Goal: Check status: Check status

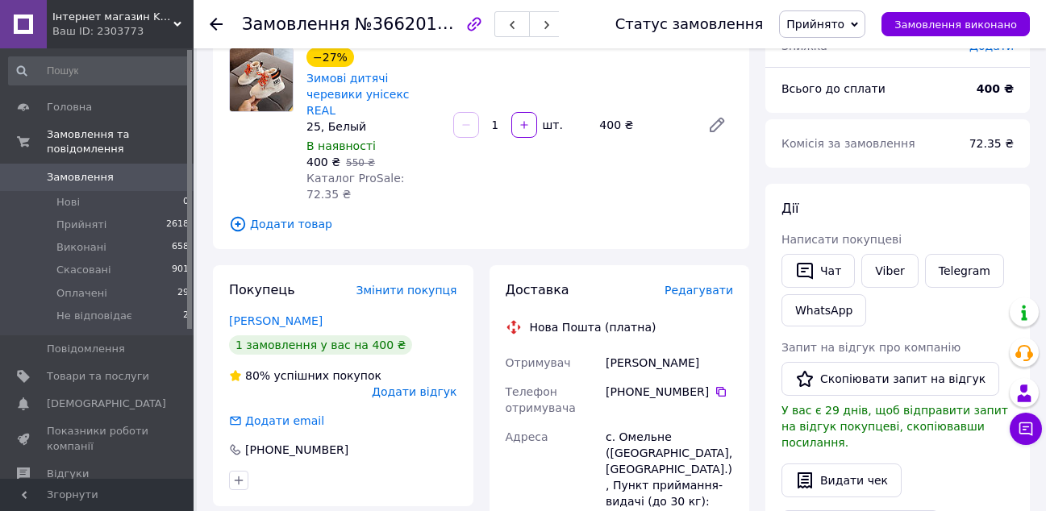
scroll to position [161, 0]
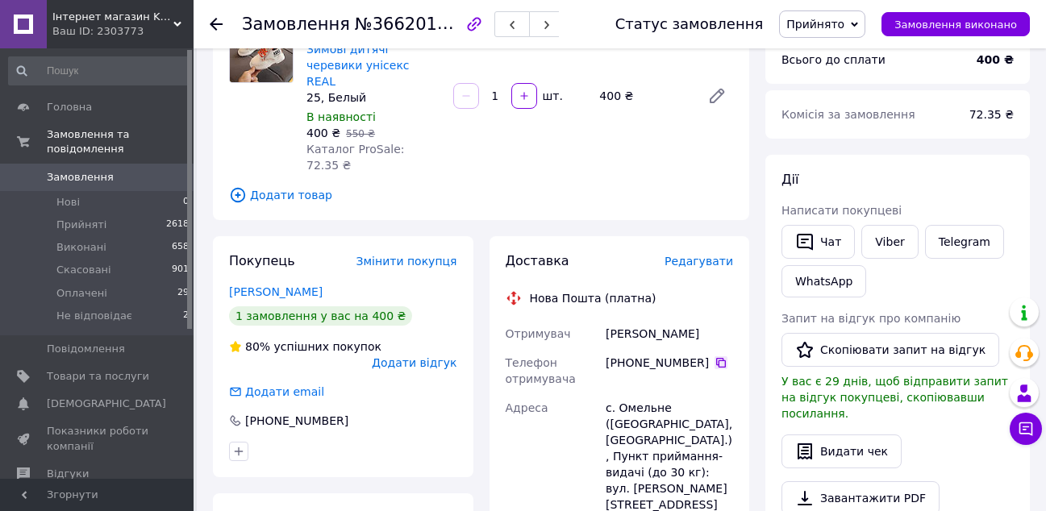
click at [714, 356] on icon at bounding box center [720, 362] width 13 height 13
click at [622, 319] on div "[PERSON_NAME]" at bounding box center [669, 333] width 134 height 29
click at [621, 319] on div "[PERSON_NAME]" at bounding box center [669, 333] width 134 height 29
copy div "[PERSON_NAME]"
click at [652, 319] on div "[PERSON_NAME]" at bounding box center [669, 333] width 134 height 29
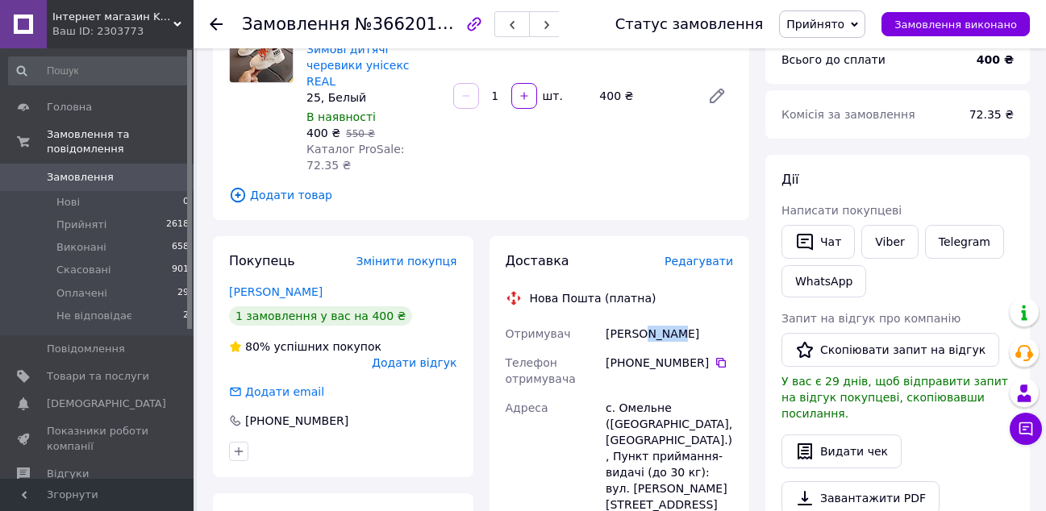
click at [652, 319] on div "[PERSON_NAME]" at bounding box center [669, 333] width 134 height 29
copy div "[PERSON_NAME]"
click at [639, 394] on div "с. Омельне ([GEOGRAPHIC_DATA], [GEOGRAPHIC_DATA].), Пункт приймання-видачі (до …" at bounding box center [669, 457] width 134 height 126
copy div "Омельне"
